Goal: Task Accomplishment & Management: Complete application form

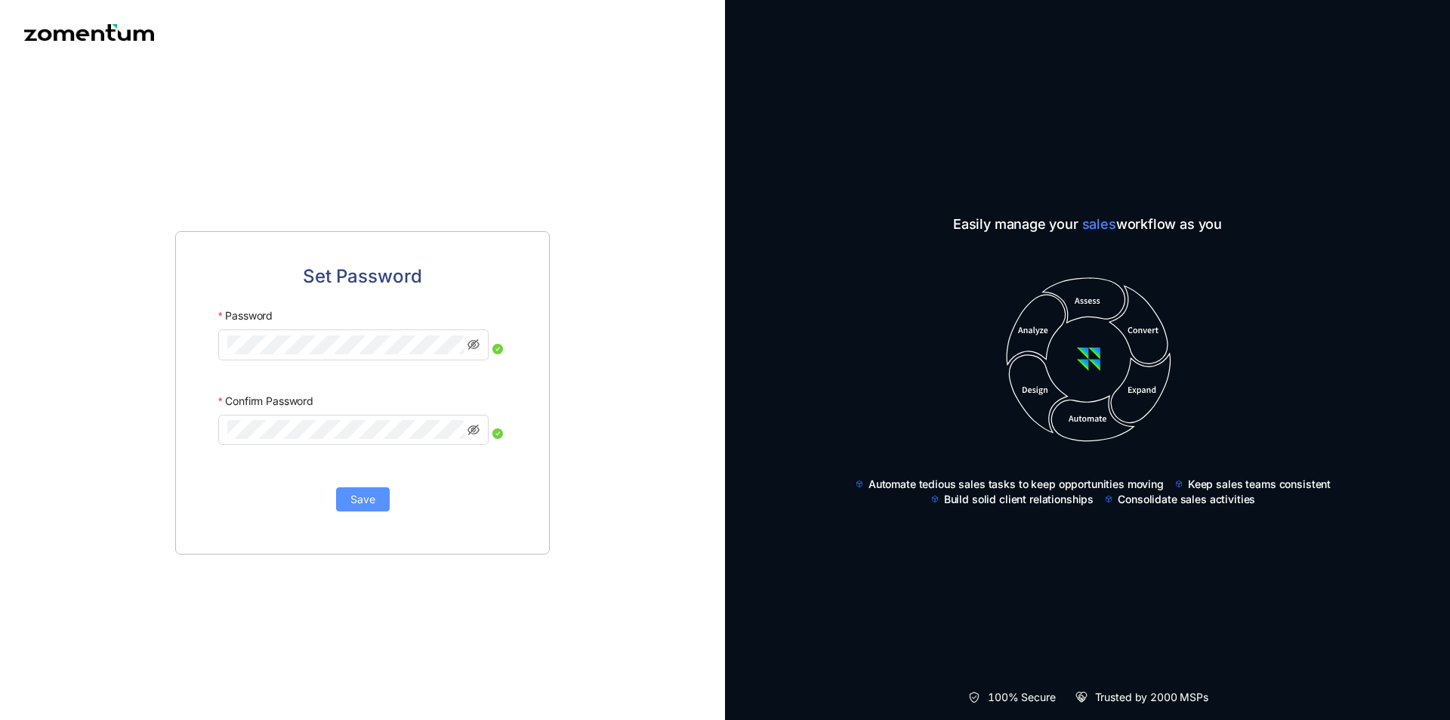
click at [374, 498] on span "Save" at bounding box center [362, 499] width 25 height 17
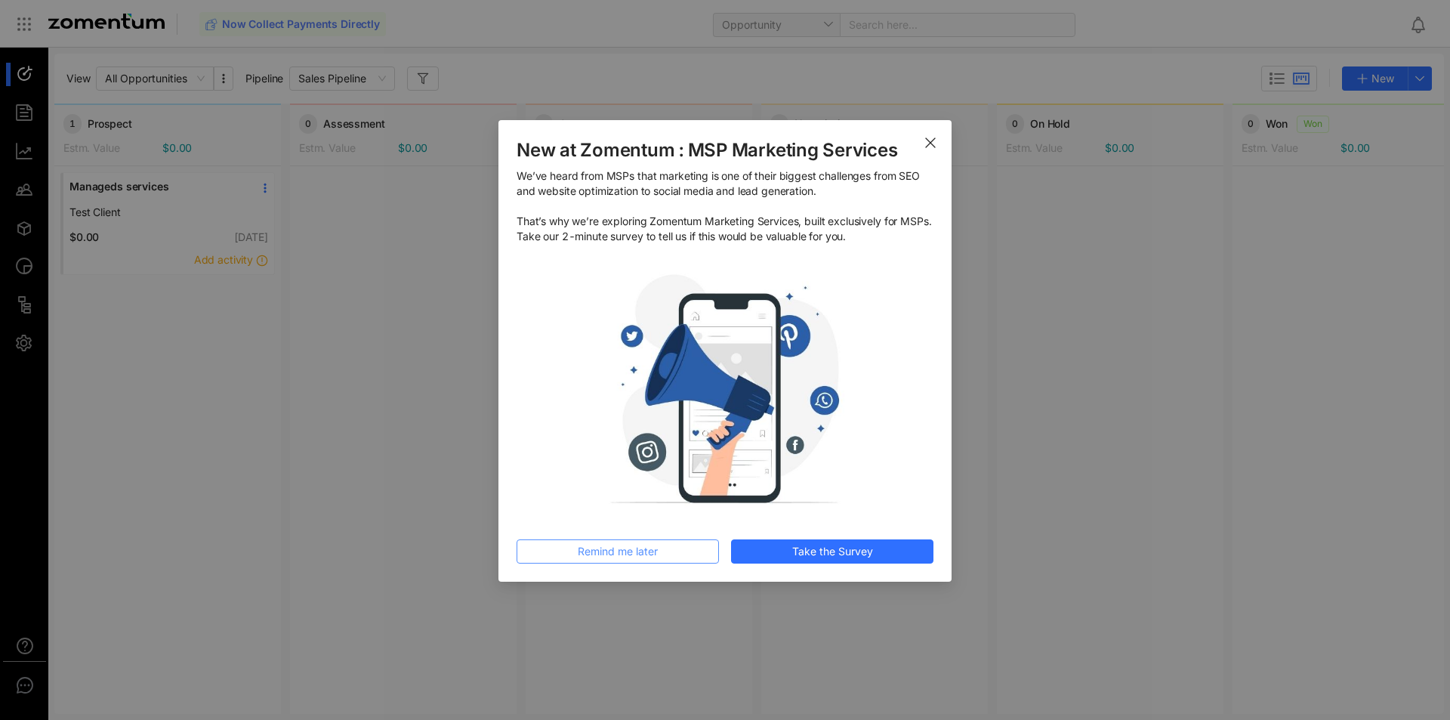
click at [612, 554] on span "Remind me later" at bounding box center [618, 551] width 80 height 17
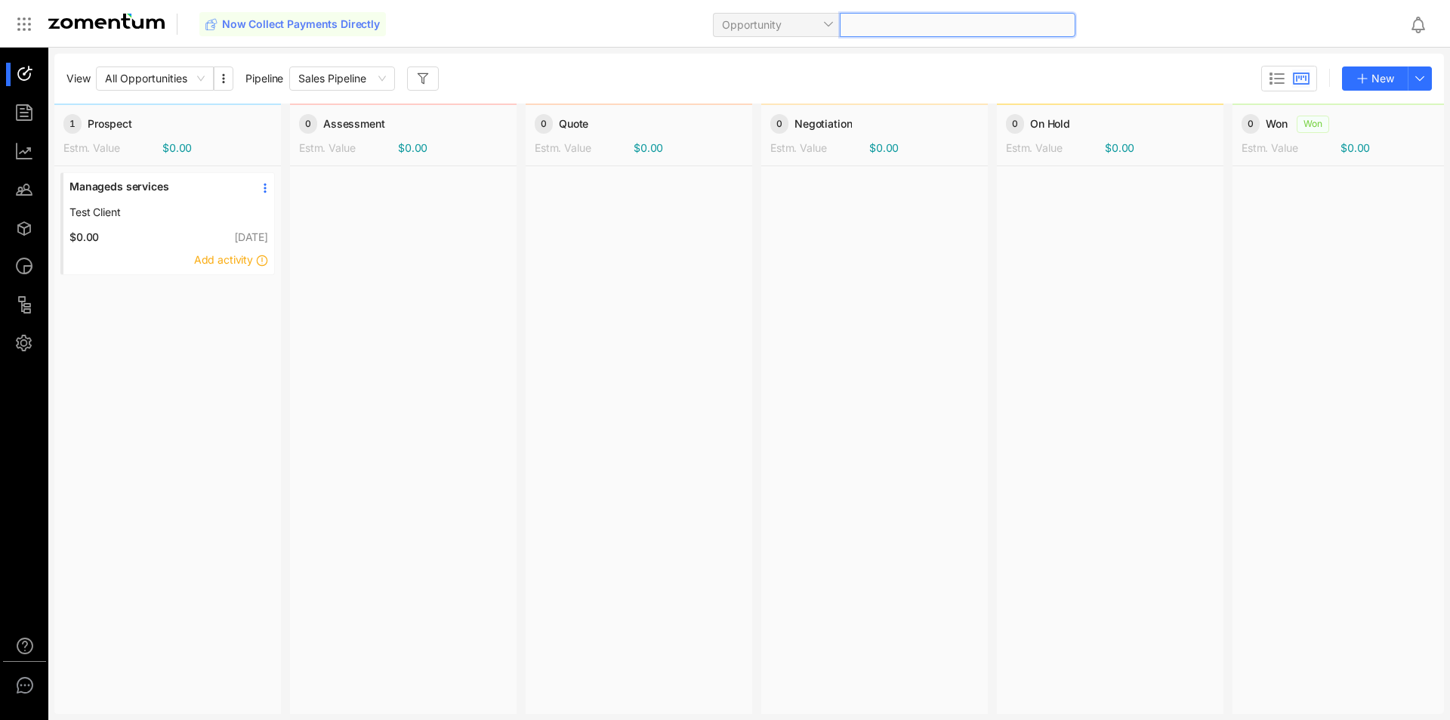
click at [952, 28] on div at bounding box center [958, 25] width 236 height 24
click at [1422, 82] on icon "button" at bounding box center [1420, 79] width 12 height 12
click at [599, 32] on div "Now Collect Payments Directly Opportunity" at bounding box center [798, 23] width 1198 height 35
